Goal: Task Accomplishment & Management: Use online tool/utility

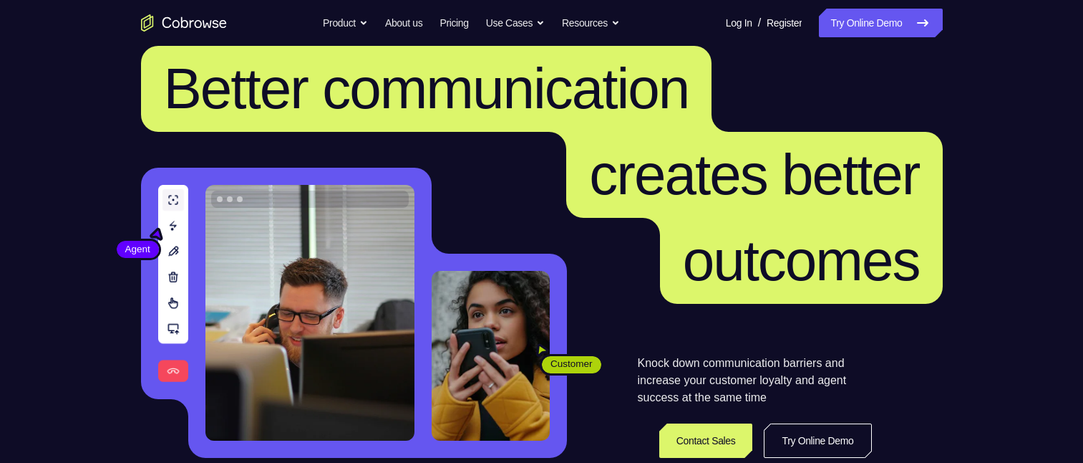
scroll to position [57, 0]
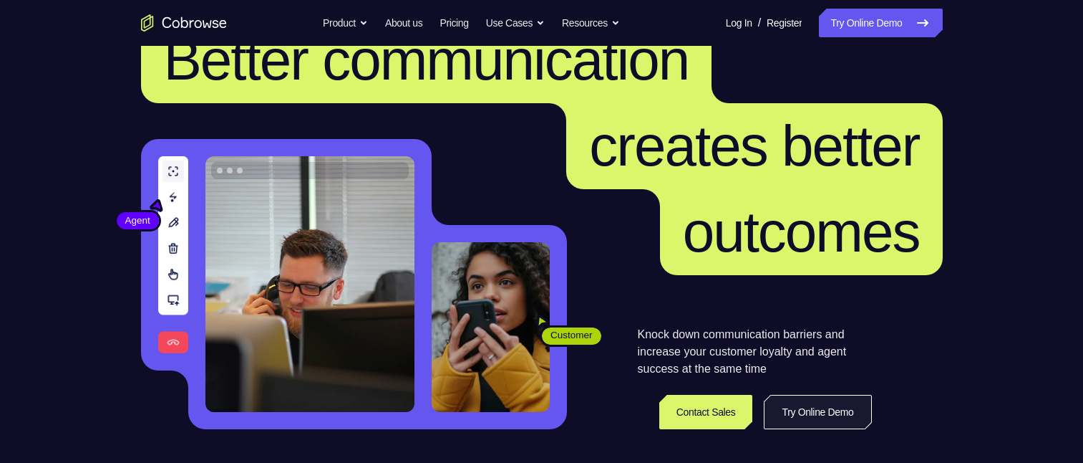
click at [796, 413] on link "Try Online Demo" at bounding box center [817, 412] width 107 height 34
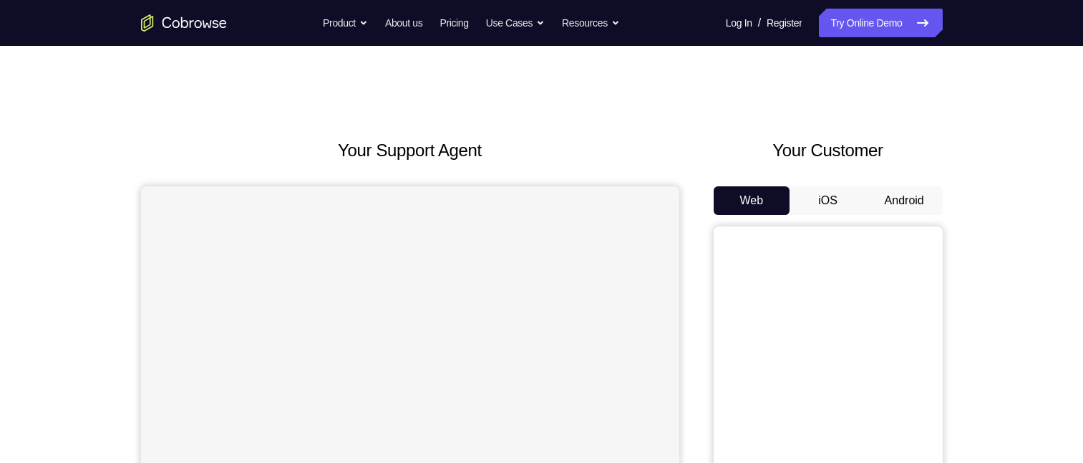
click at [916, 198] on button "Android" at bounding box center [904, 200] width 77 height 29
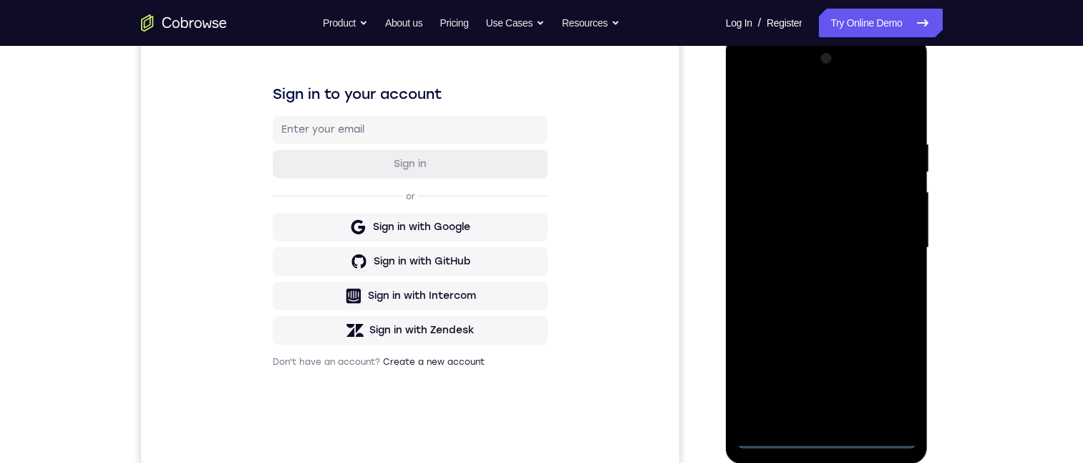
click at [831, 438] on div at bounding box center [827, 247] width 180 height 401
click at [893, 378] on div at bounding box center [827, 247] width 180 height 401
click at [750, 80] on div at bounding box center [827, 247] width 180 height 401
